Goal: Task Accomplishment & Management: Manage account settings

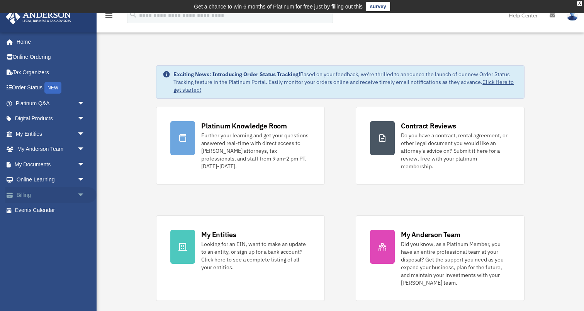
click at [80, 190] on span "arrow_drop_down" at bounding box center [84, 195] width 15 height 16
click at [23, 223] on span at bounding box center [26, 225] width 6 height 5
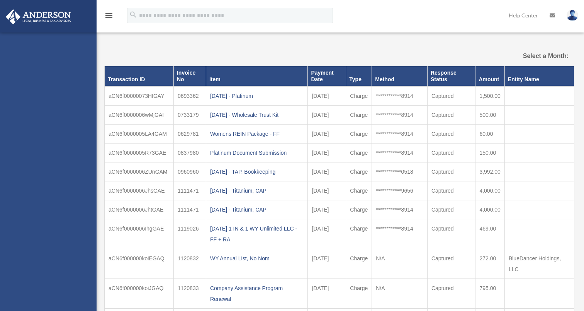
select select
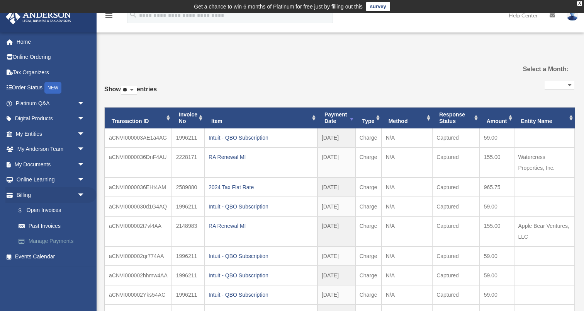
click at [37, 238] on link "Manage Payments" at bounding box center [54, 240] width 86 height 15
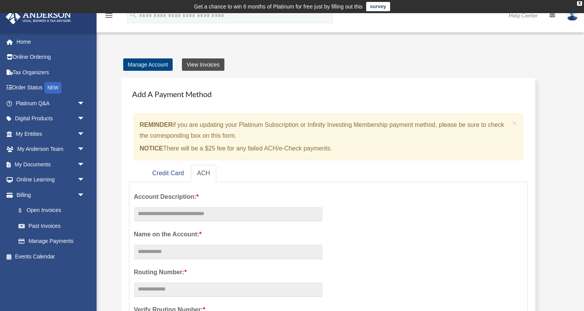
click at [195, 64] on link "View Invoices" at bounding box center [203, 64] width 42 height 12
click at [175, 172] on link "Credit Card" at bounding box center [168, 173] width 44 height 17
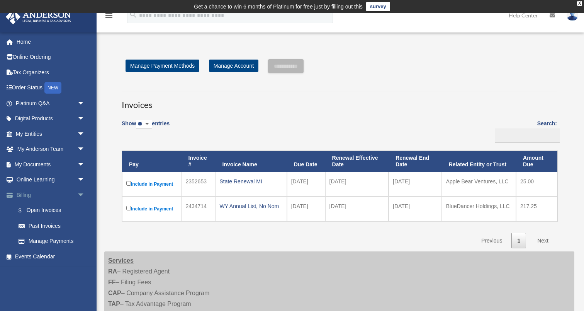
click at [21, 191] on link "Billing arrow_drop_down" at bounding box center [50, 194] width 91 height 15
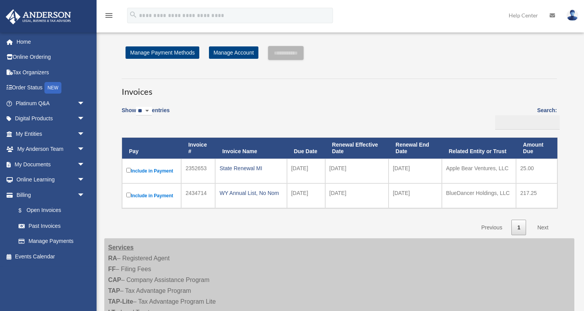
click at [32, 206] on link "$ Open Invoices" at bounding box center [50, 210] width 78 height 16
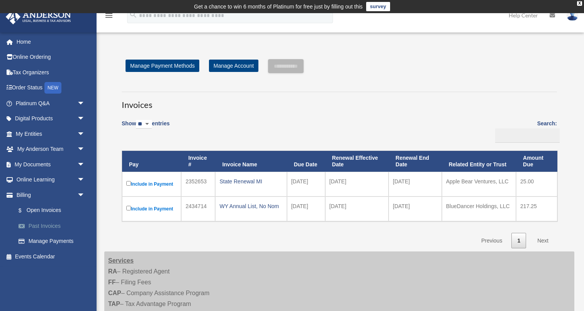
click at [35, 221] on link "Past Invoices" at bounding box center [54, 225] width 86 height 15
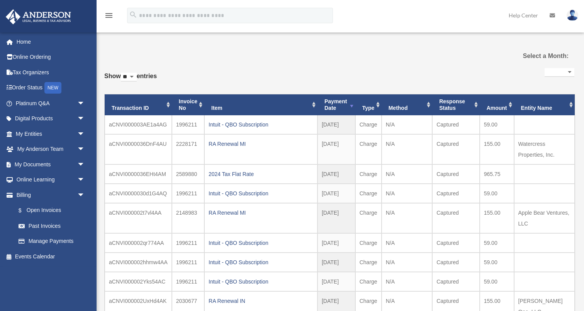
select select
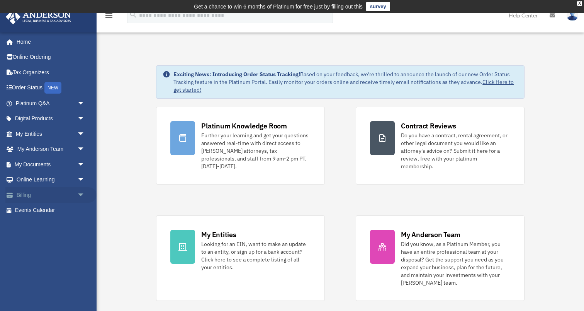
click at [17, 189] on link "Billing arrow_drop_down" at bounding box center [50, 194] width 91 height 15
click at [82, 190] on span "arrow_drop_down" at bounding box center [84, 195] width 15 height 16
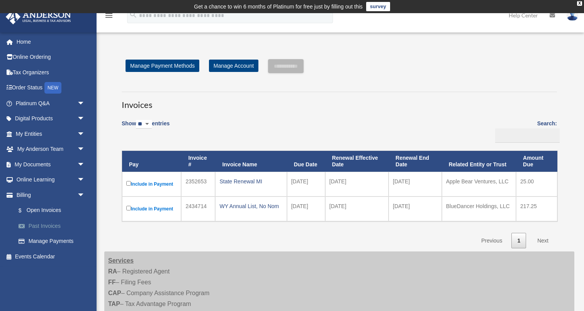
click at [30, 225] on link "Past Invoices" at bounding box center [54, 225] width 86 height 15
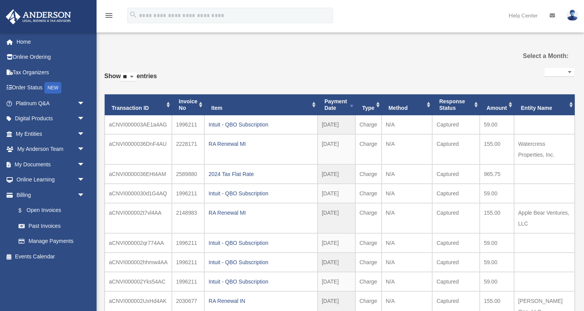
select select
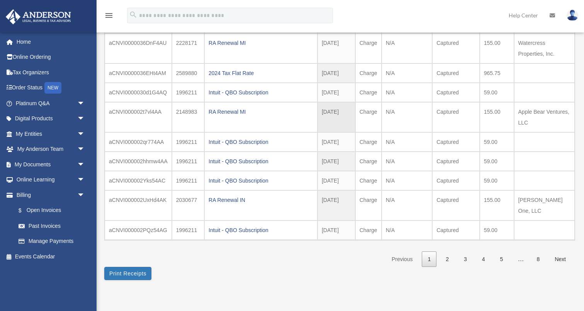
scroll to position [131, 0]
